Goal: Find specific page/section: Find specific page/section

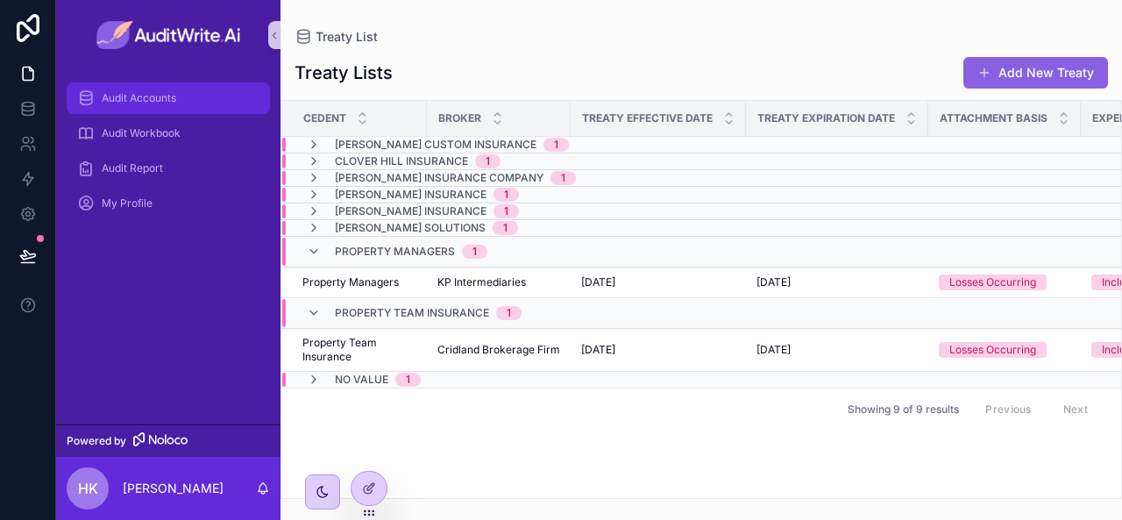
click at [187, 96] on div "Audit Accounts" at bounding box center [168, 98] width 182 height 28
click at [319, 255] on icon "scrollable content" at bounding box center [314, 252] width 14 height 14
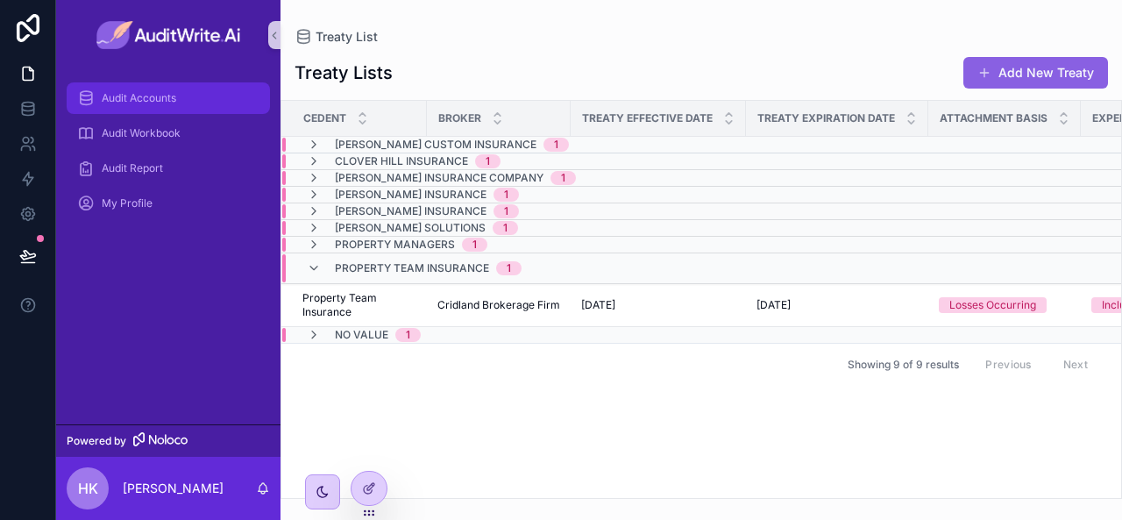
click at [185, 110] on div "Audit Accounts" at bounding box center [168, 98] width 182 height 28
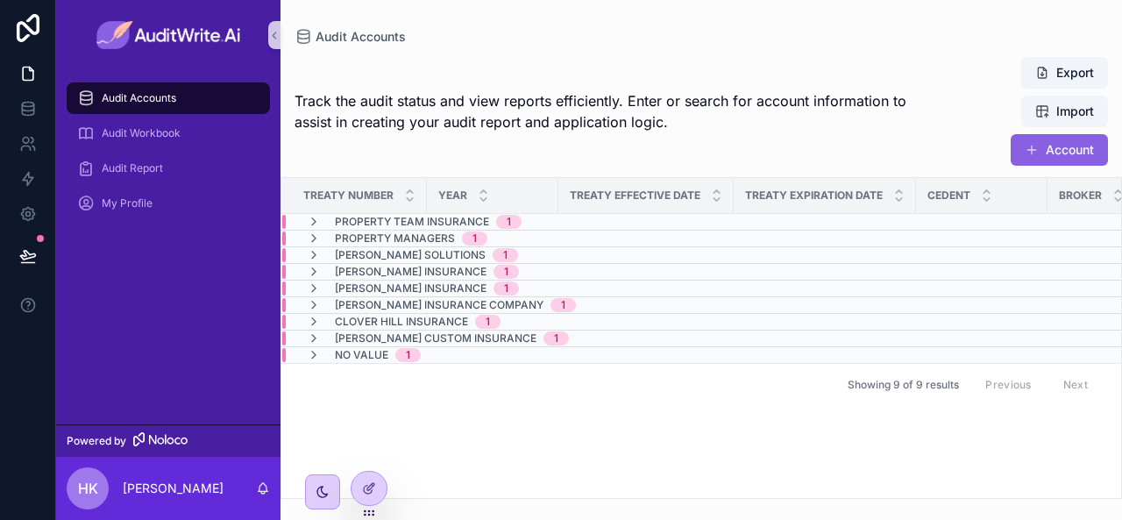
click at [310, 211] on th "Treaty Number" at bounding box center [353, 196] width 145 height 36
click at [310, 215] on icon "scrollable content" at bounding box center [314, 222] width 14 height 14
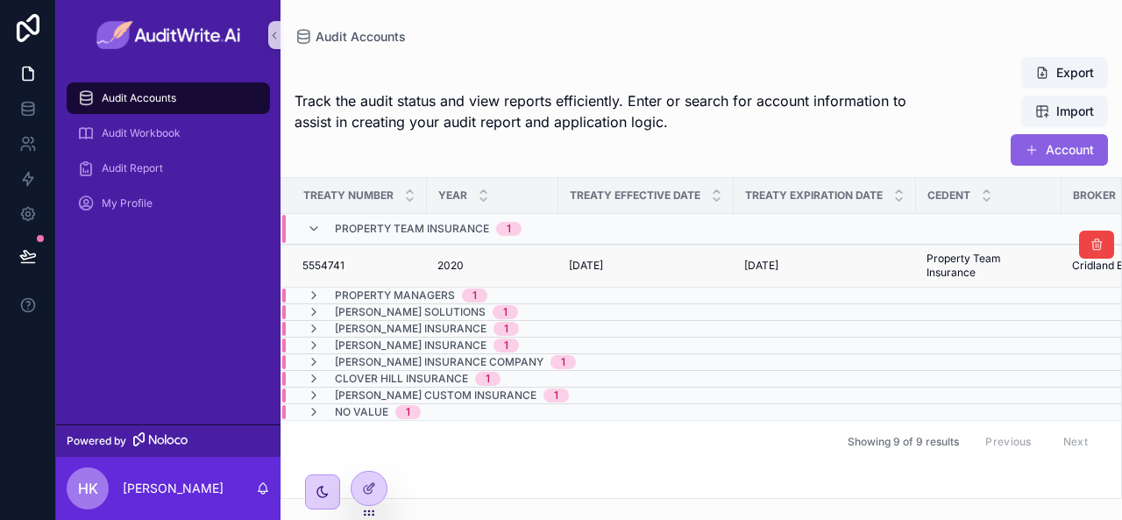
click at [351, 253] on td "5554741 5554741" at bounding box center [353, 266] width 145 height 43
click at [434, 269] on td "2020 2020" at bounding box center [492, 266] width 131 height 43
click at [454, 261] on span "2020" at bounding box center [450, 266] width 26 height 14
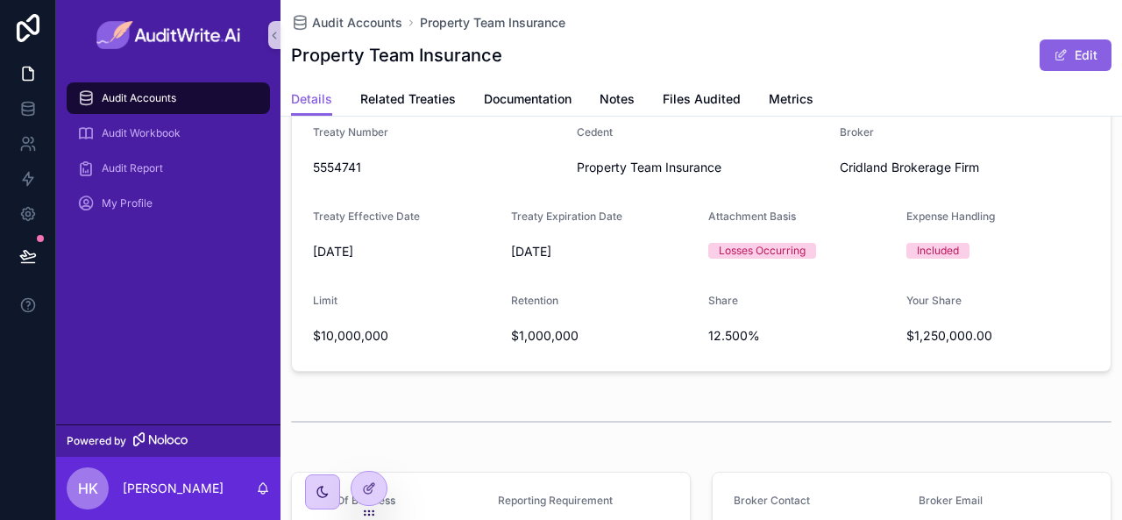
scroll to position [231, 0]
